Goal: Register for event/course

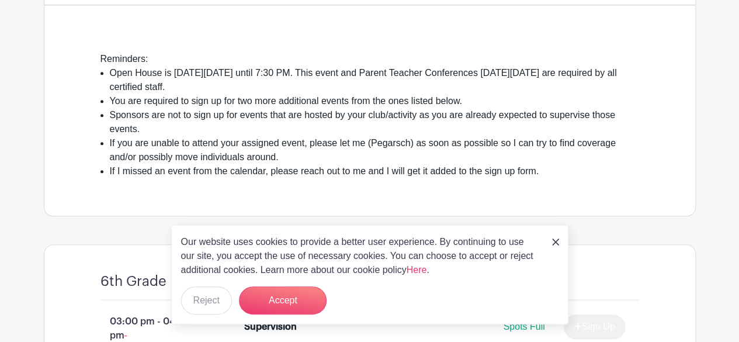
scroll to position [302, 0]
click at [555, 241] on img at bounding box center [555, 241] width 7 height 7
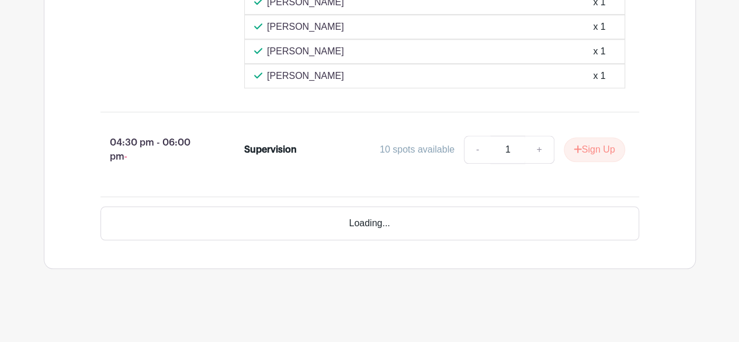
scroll to position [7188, 0]
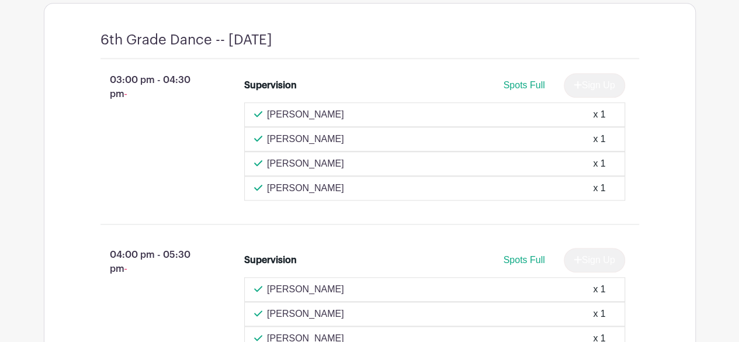
scroll to position [542, 0]
click at [311, 213] on div "03:00 pm - 04:30 pm - Supervision Spots Full Sign Up Heather Brown x 1 Ashley S…" at bounding box center [369, 230] width 595 height 340
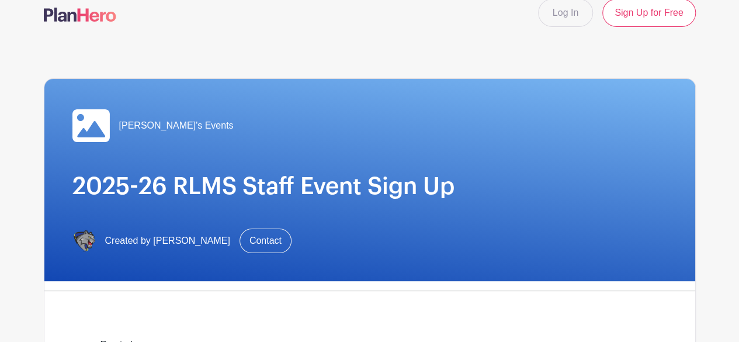
scroll to position [0, 0]
